Goal: Browse casually

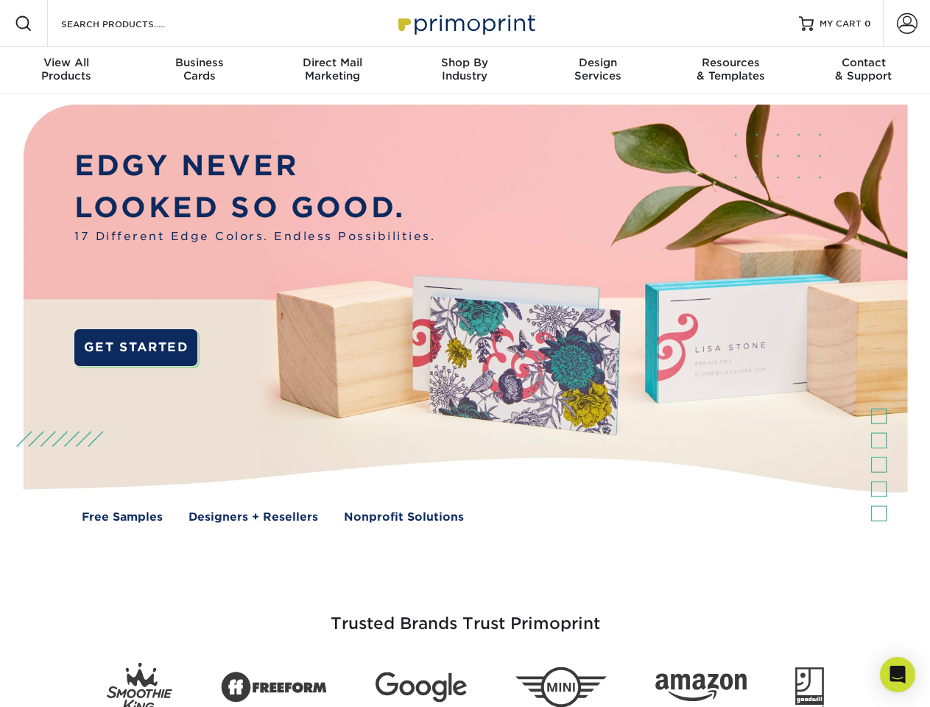
click at [464, 353] on img at bounding box center [464, 324] width 920 height 460
click at [24, 24] on span at bounding box center [24, 24] width 18 height 18
click at [906, 24] on span at bounding box center [907, 23] width 21 height 21
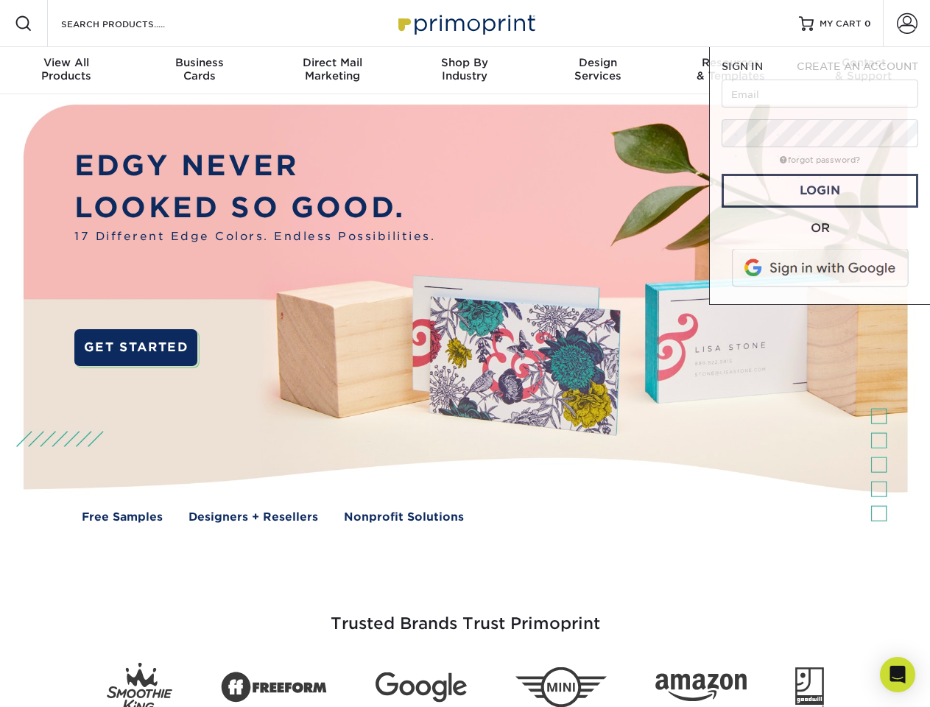
click at [66, 71] on div "View All Products" at bounding box center [66, 69] width 132 height 26
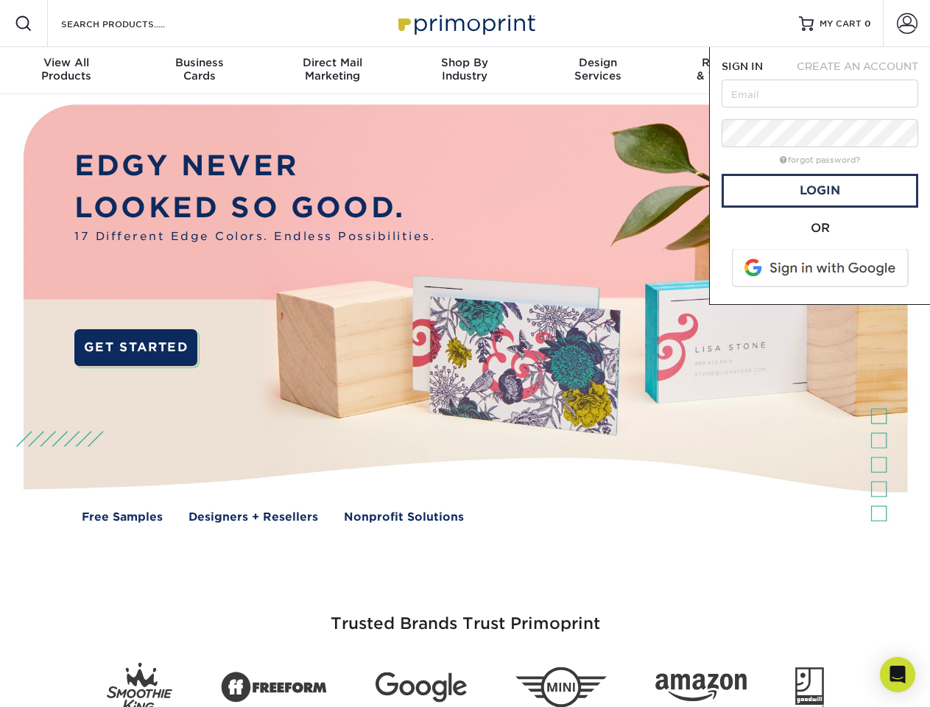
click at [199, 71] on div "Business Cards" at bounding box center [198, 69] width 132 height 26
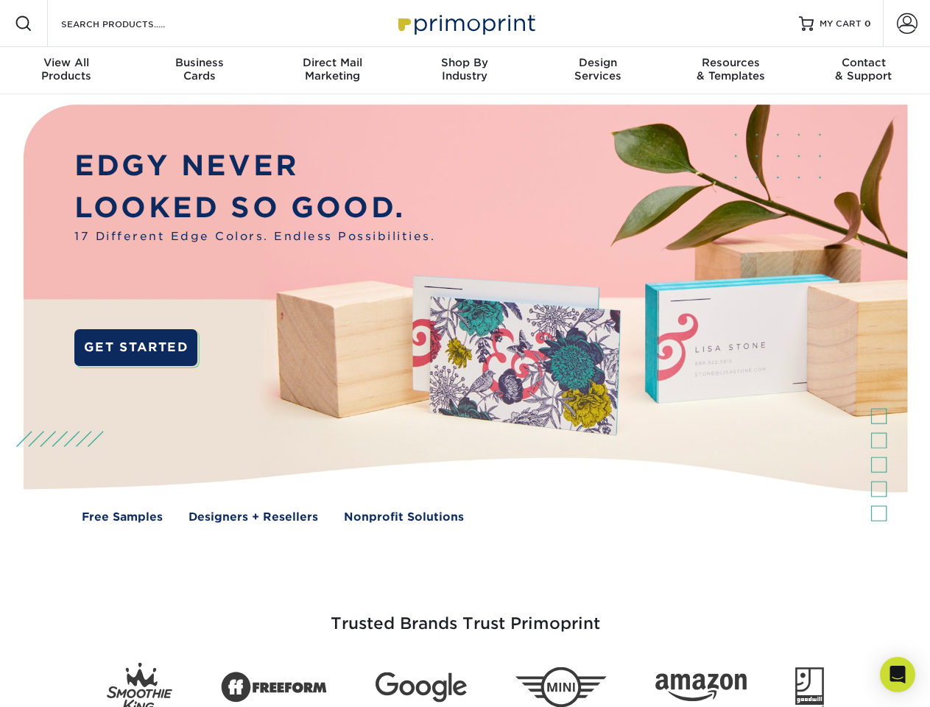
click at [332, 71] on div "Direct Mail Marketing" at bounding box center [332, 69] width 132 height 26
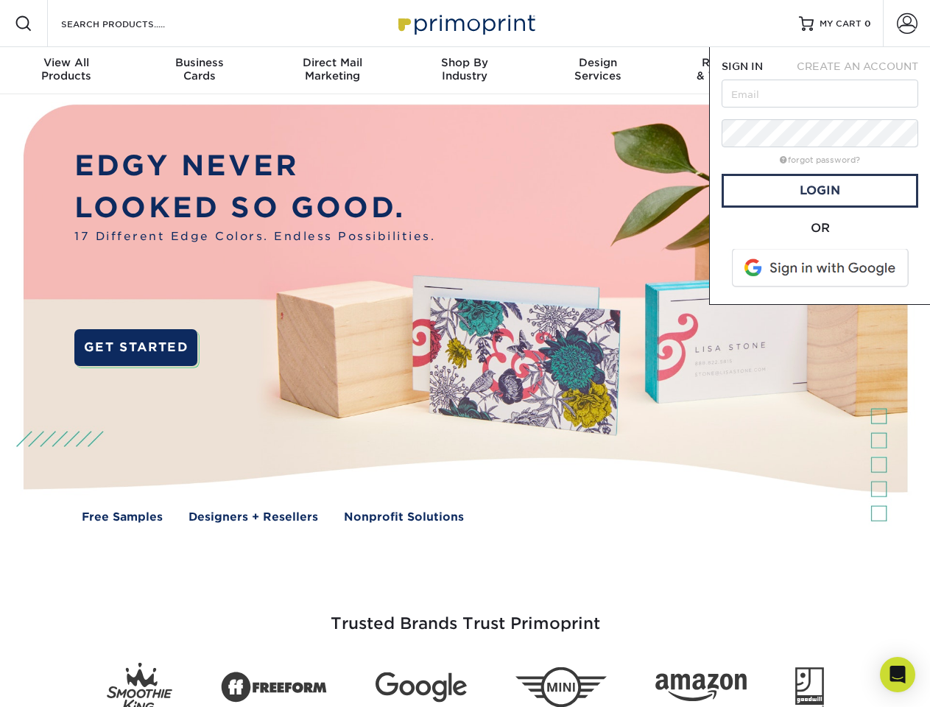
click at [464, 71] on div "Shop By Industry" at bounding box center [464, 69] width 132 height 26
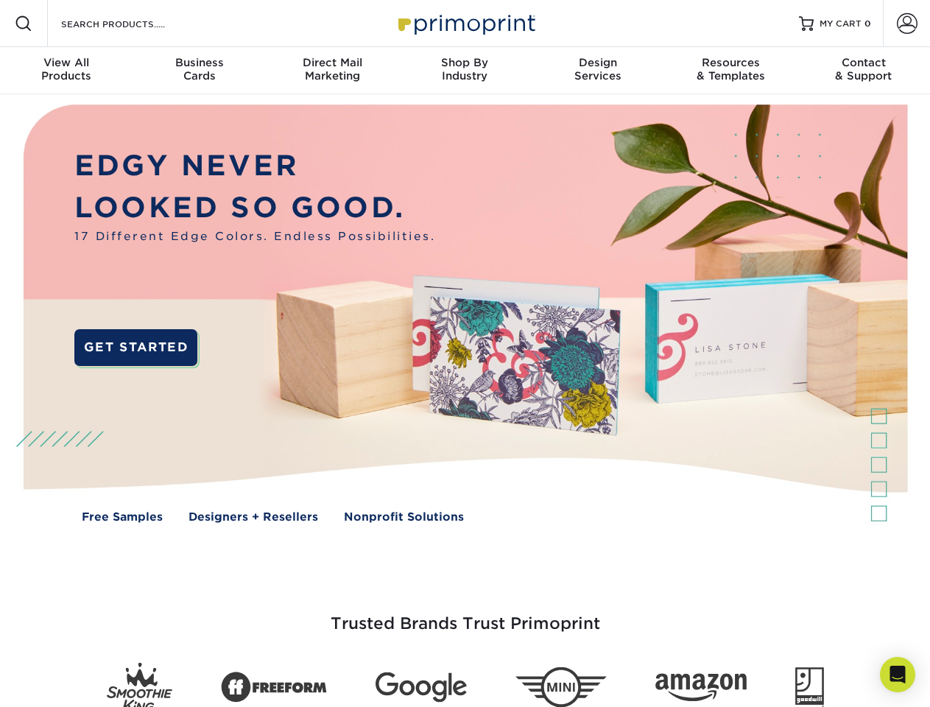
click at [598, 71] on div "Design Services" at bounding box center [597, 69] width 132 height 26
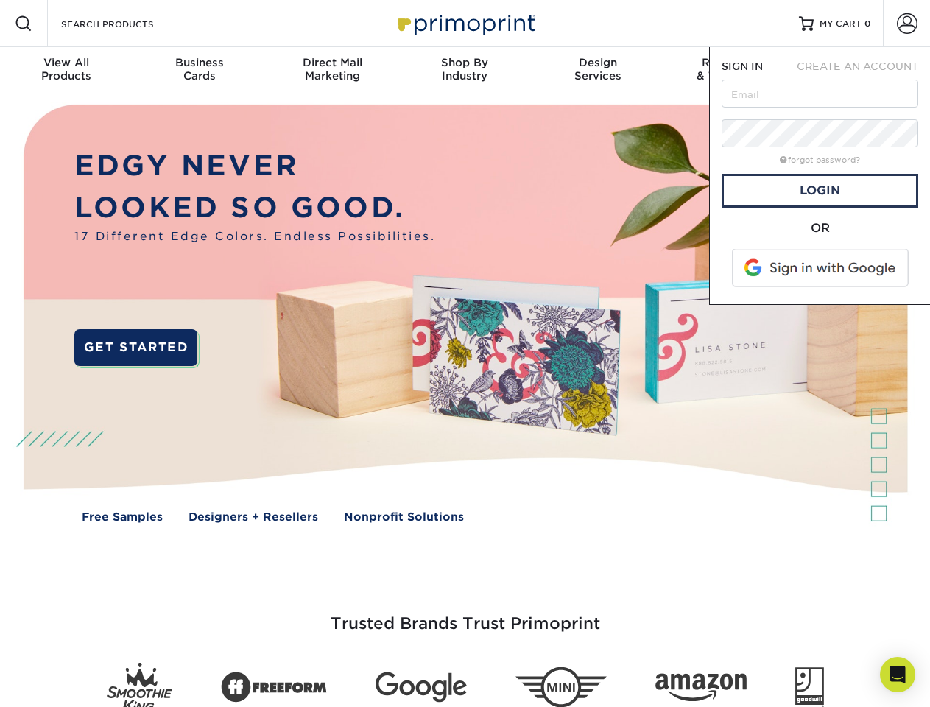
click at [730, 71] on span "SIGN IN" at bounding box center [741, 66] width 41 height 12
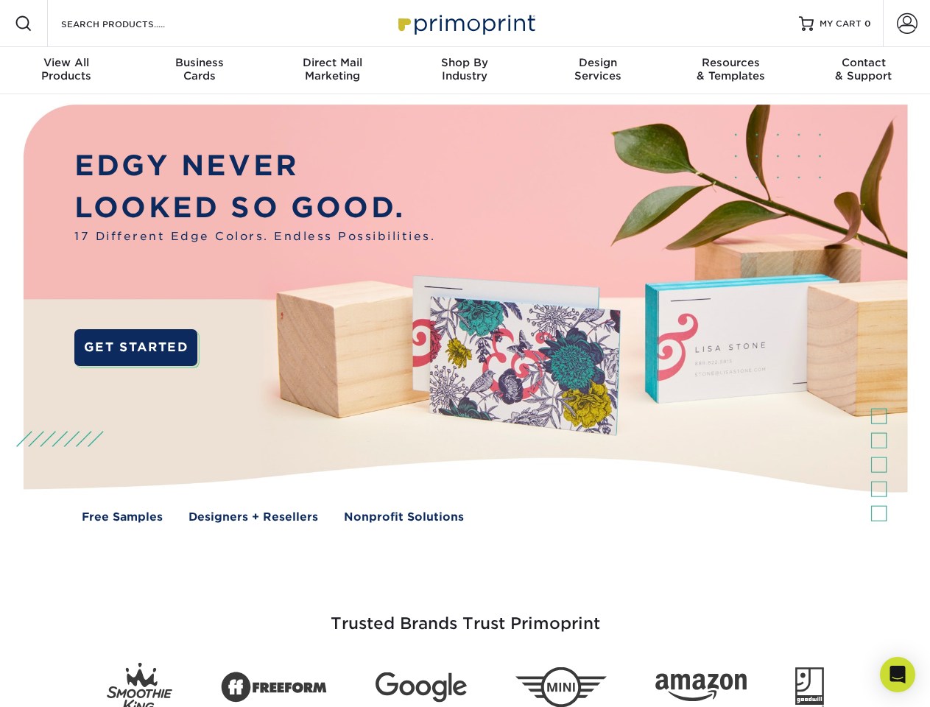
click at [863, 71] on div "Contact & Support" at bounding box center [863, 69] width 132 height 26
